Goal: Information Seeking & Learning: Learn about a topic

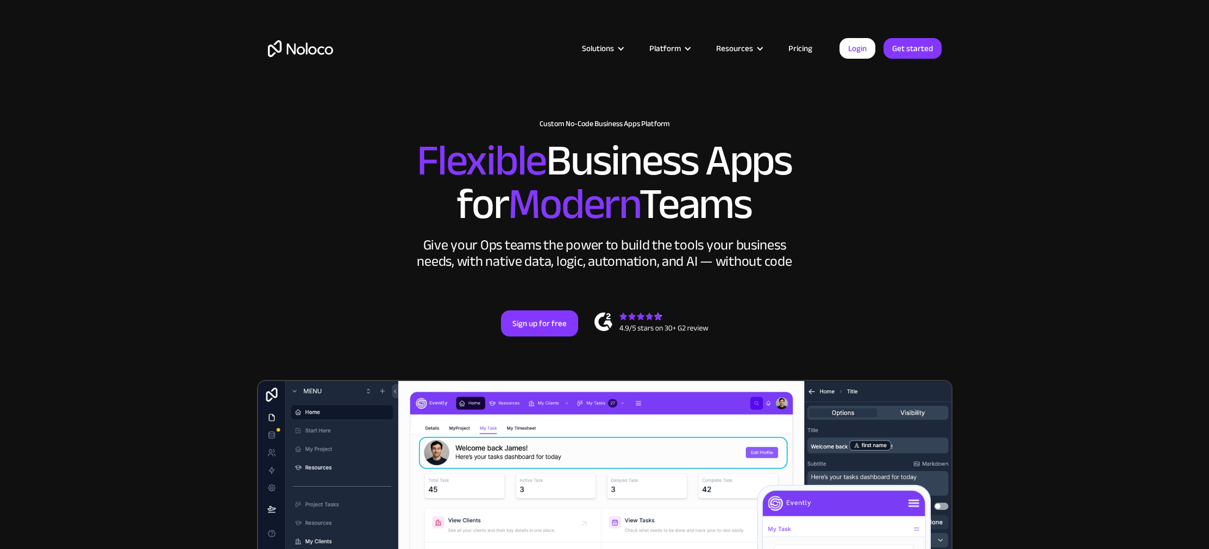
click at [793, 49] on link "Pricing" at bounding box center [800, 48] width 51 height 14
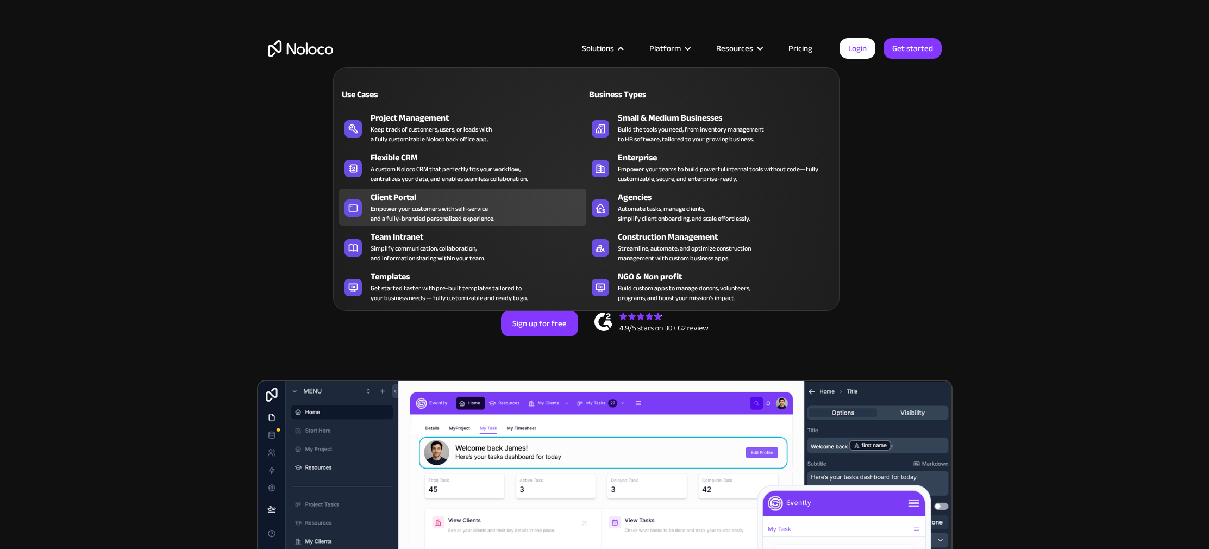
click at [417, 205] on div "Empower your customers with self-service and a fully-branded personalized exper…" at bounding box center [432, 214] width 124 height 20
